Goal: Transaction & Acquisition: Purchase product/service

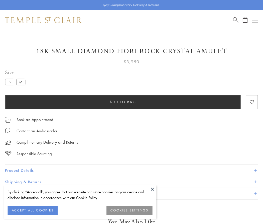
scroll to position [29, 0]
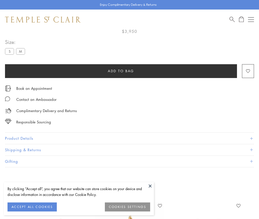
click at [121, 71] on span "Add to bag" at bounding box center [121, 71] width 26 height 6
